Goal: Navigation & Orientation: Find specific page/section

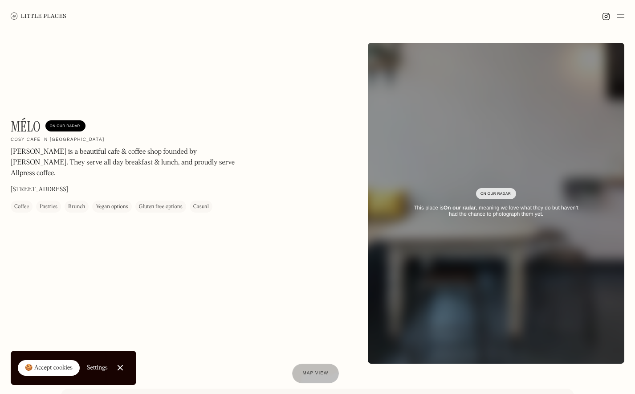
scroll to position [0, 0]
click at [41, 13] on img at bounding box center [39, 15] width 56 height 7
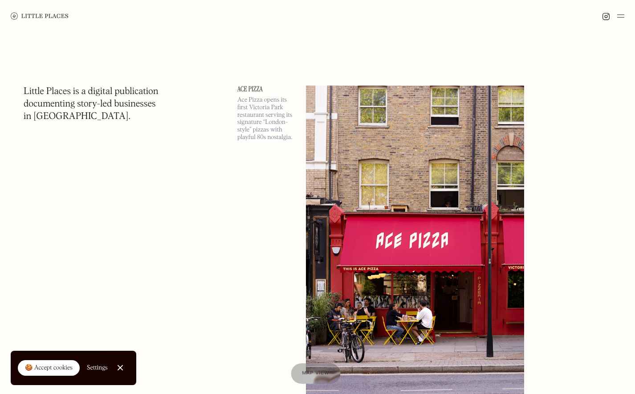
click at [318, 373] on span "Map view" at bounding box center [315, 373] width 27 height 5
click at [121, 352] on div "🍪 Accept cookies Settings Close Cookie Popup" at bounding box center [74, 368] width 126 height 34
click at [121, 367] on link "Close Cookie Popup" at bounding box center [120, 368] width 18 height 18
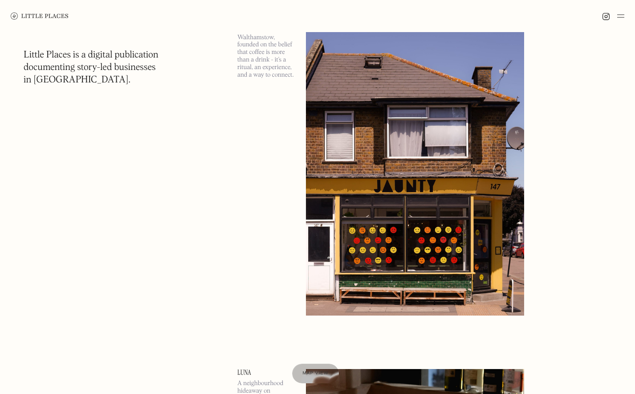
scroll to position [626, 0]
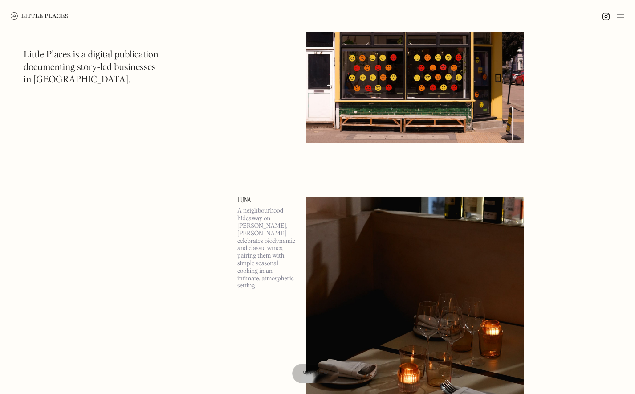
click at [617, 15] on img at bounding box center [620, 16] width 7 height 11
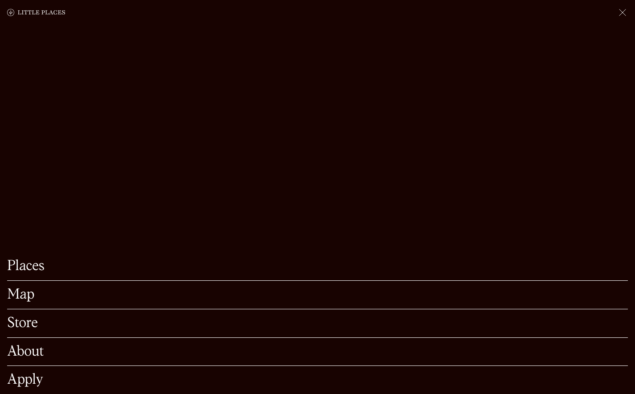
scroll to position [658, 0]
click at [23, 286] on div "Map" at bounding box center [317, 295] width 621 height 29
click at [26, 291] on link "Map" at bounding box center [317, 295] width 621 height 14
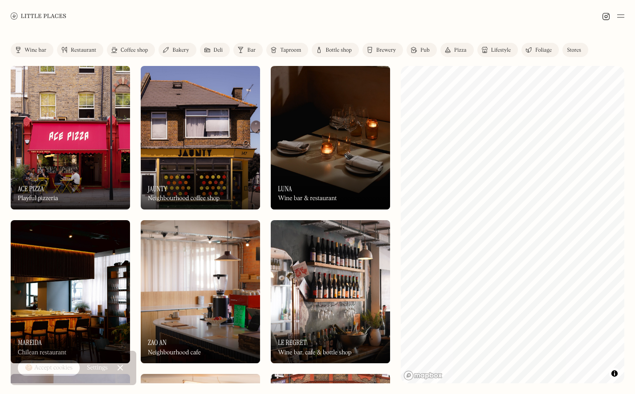
scroll to position [8, 0]
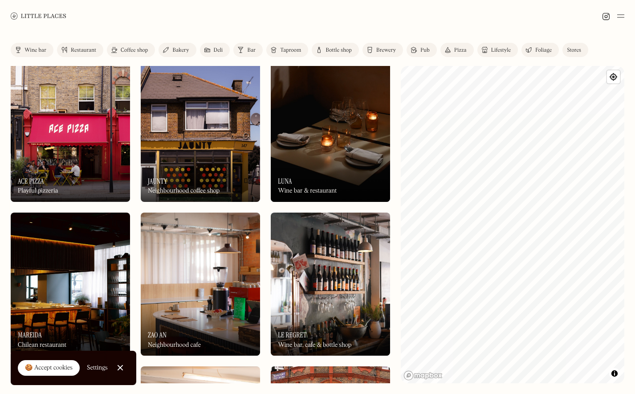
click at [50, 377] on div "🍪 Accept cookies Settings" at bounding box center [63, 368] width 90 height 34
click at [122, 364] on link "Close Cookie Popup" at bounding box center [120, 368] width 18 height 18
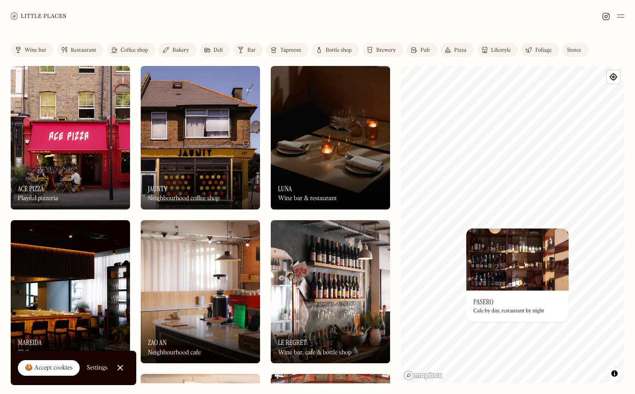
click at [548, 317] on div "© Mapbox © OpenStreetMap Improve this map On Our Radar Pasero Cafe by day, rest…" at bounding box center [513, 224] width 224 height 317
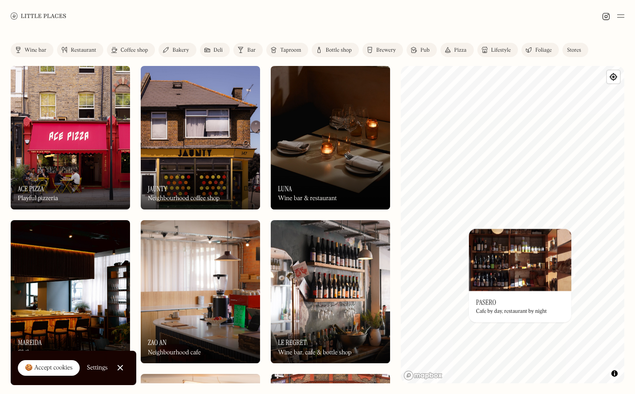
click at [568, 51] on div "Stores" at bounding box center [574, 50] width 14 height 5
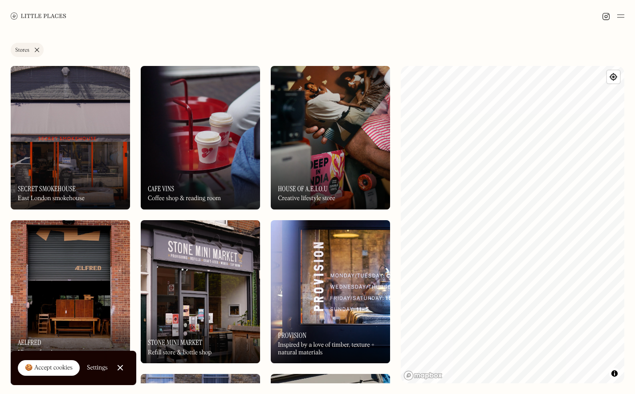
click at [56, 371] on div "🍪 Accept cookies" at bounding box center [49, 367] width 48 height 9
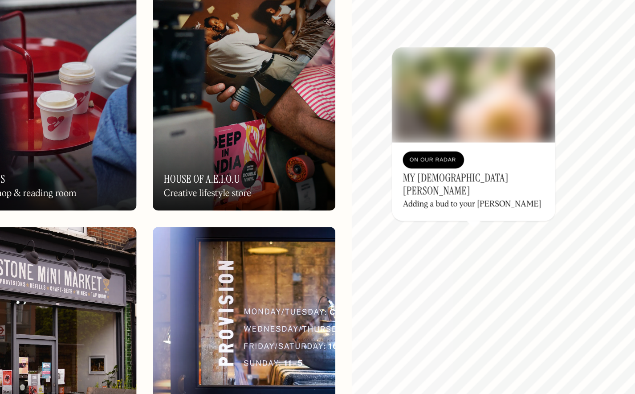
click at [516, 196] on div "© Mapbox © OpenStreetMap Improve this map On Our Radar My [DEMOGRAPHIC_DATA][PE…" at bounding box center [513, 224] width 224 height 317
